Goal: Transaction & Acquisition: Obtain resource

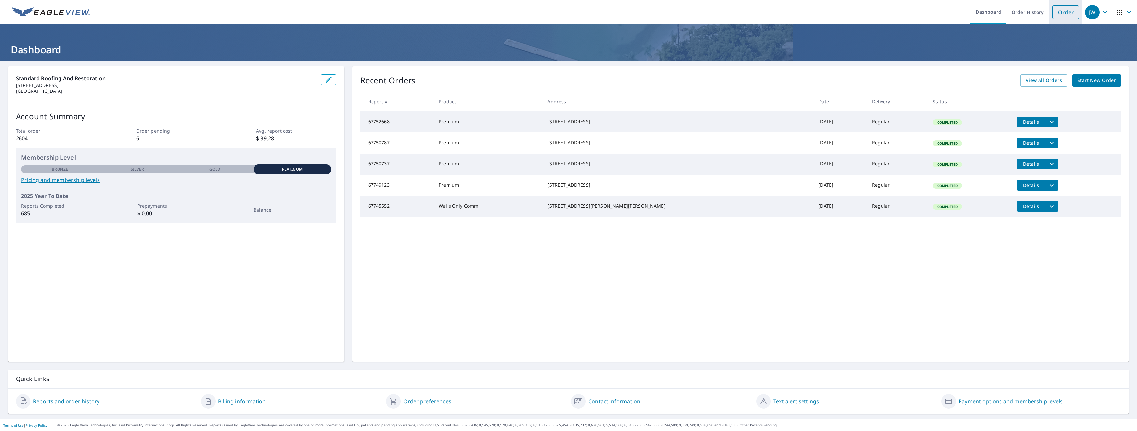
click at [1059, 14] on link "Order" at bounding box center [1065, 12] width 27 height 14
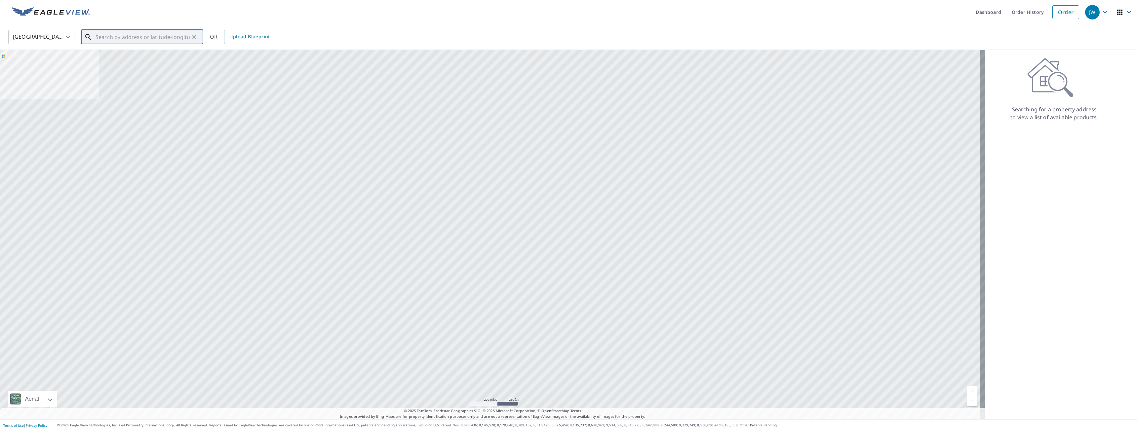
click at [177, 38] on input "text" at bounding box center [142, 37] width 94 height 19
paste input "[STREET_ADDRESS]"
click at [160, 65] on p "[GEOGRAPHIC_DATA]" at bounding box center [146, 63] width 104 height 7
type input "[STREET_ADDRESS]"
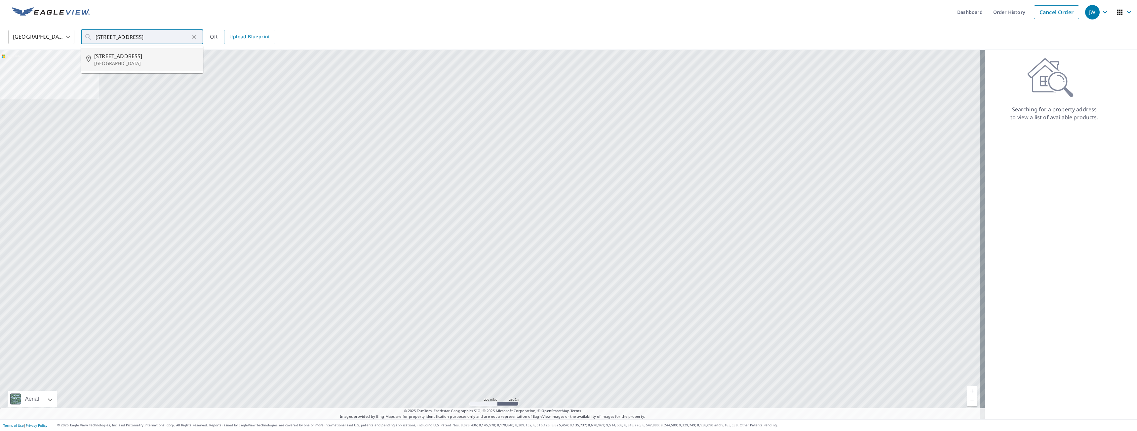
scroll to position [0, 0]
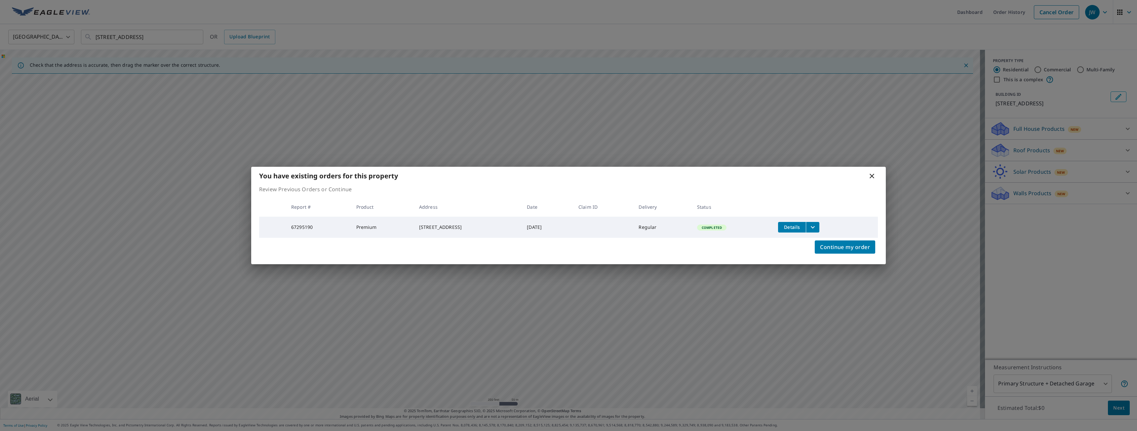
click at [816, 228] on icon "filesDropdownBtn-67295190" at bounding box center [813, 227] width 8 height 8
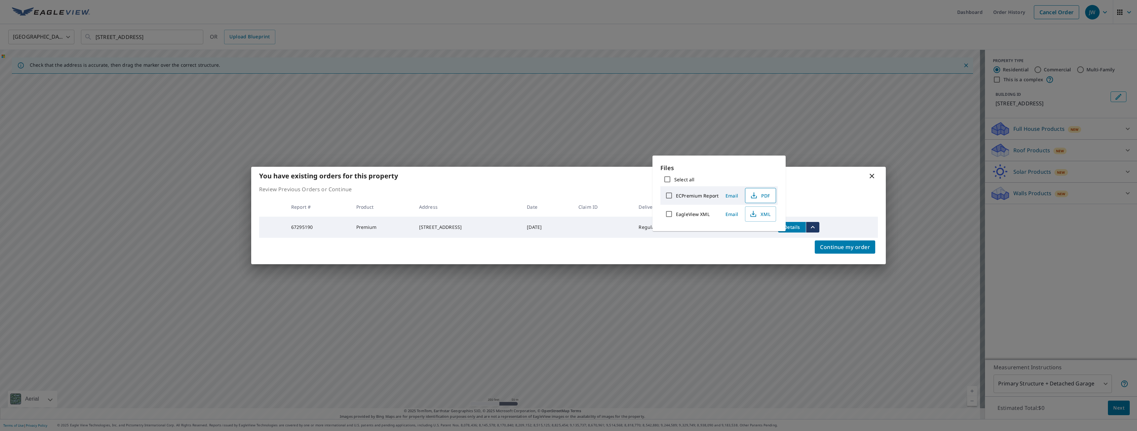
click at [767, 190] on button "PDF" at bounding box center [760, 195] width 31 height 15
